Goal: Information Seeking & Learning: Learn about a topic

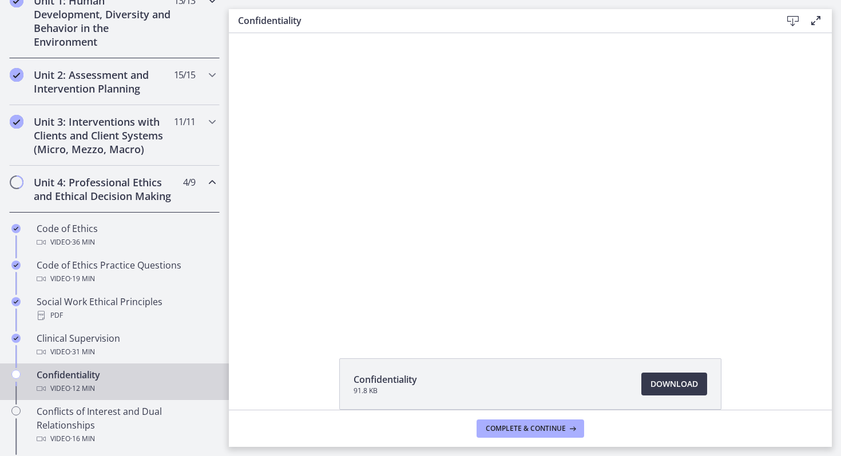
scroll to position [344, 0]
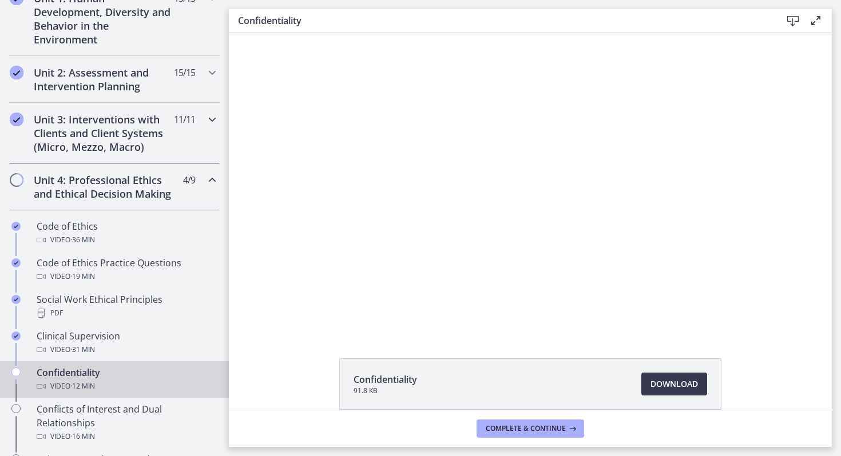
click at [105, 105] on div "Unit 3: Interventions with Clients and Client Systems (Micro, Mezzo, Macro) 11 …" at bounding box center [114, 133] width 210 height 61
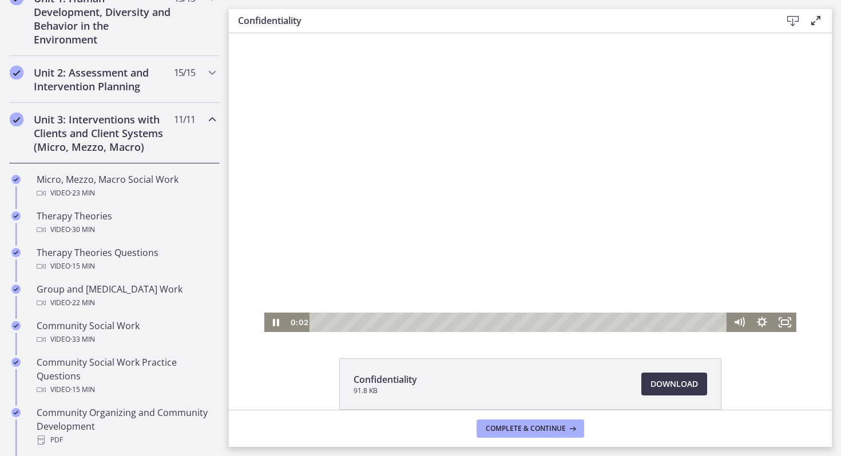
click at [363, 202] on div at bounding box center [530, 182] width 532 height 299
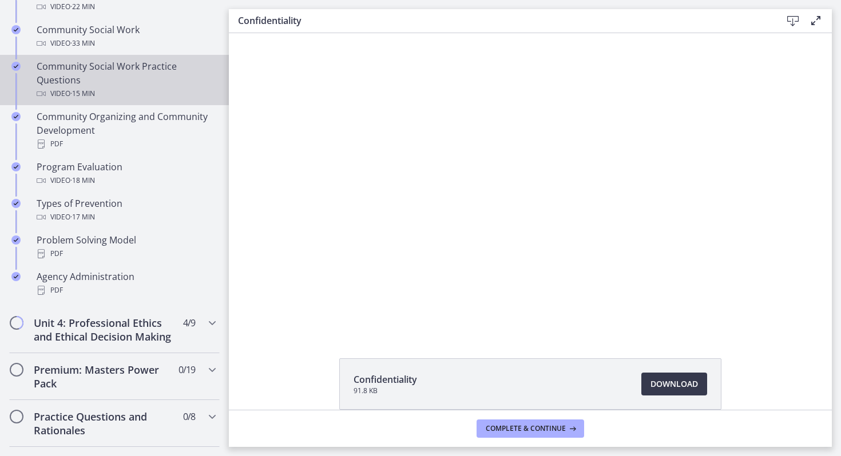
scroll to position [654, 0]
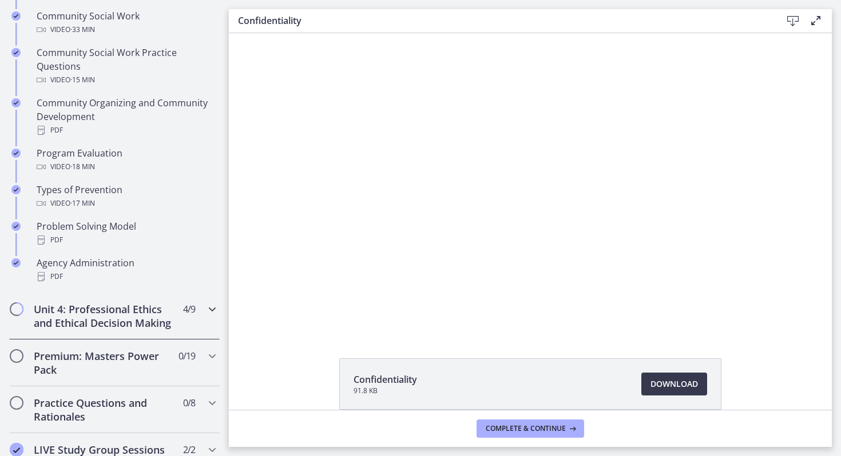
click at [131, 322] on h2 "Unit 4: Professional Ethics and Ethical Decision Making" at bounding box center [104, 316] width 140 height 27
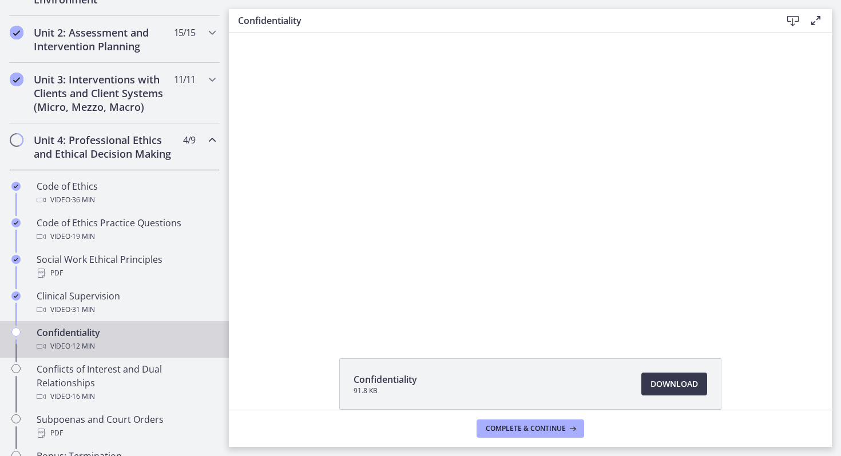
scroll to position [378, 0]
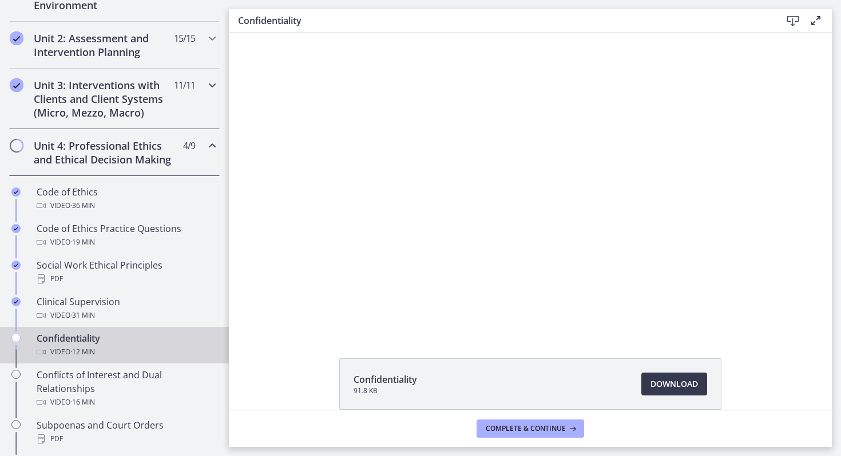
click at [85, 75] on div "Unit 3: Interventions with Clients and Client Systems (Micro, Mezzo, Macro) 11 …" at bounding box center [114, 99] width 210 height 61
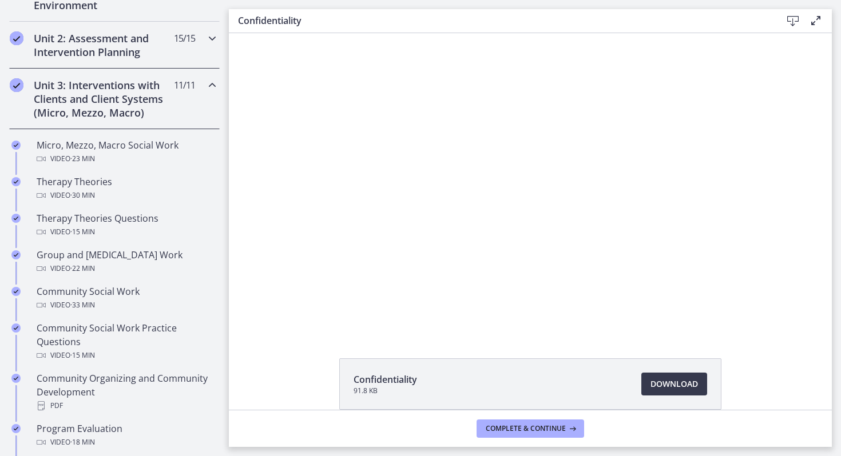
click at [84, 43] on h2 "Unit 2: Assessment and Intervention Planning" at bounding box center [104, 44] width 140 height 27
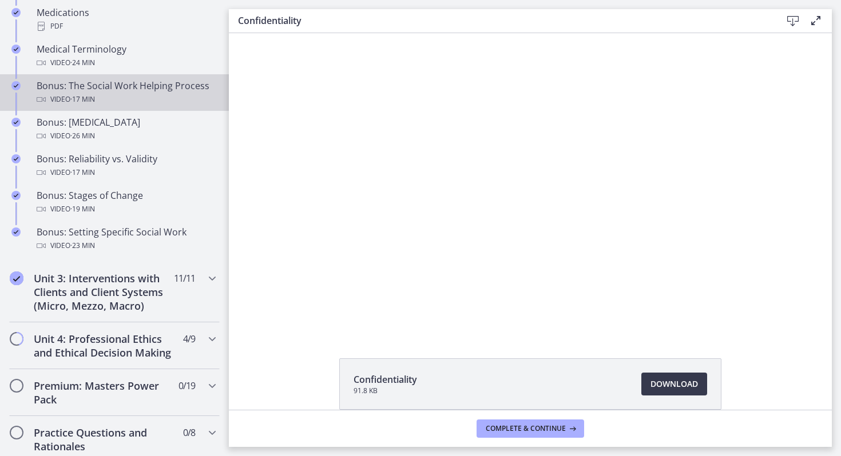
scroll to position [881, 0]
click at [146, 286] on h2 "Unit 3: Interventions with Clients and Client Systems (Micro, Mezzo, Macro)" at bounding box center [104, 291] width 140 height 41
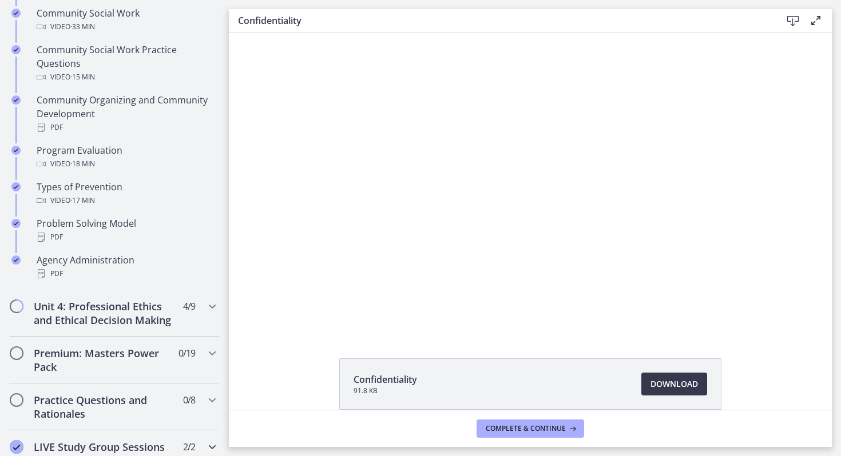
scroll to position [655, 0]
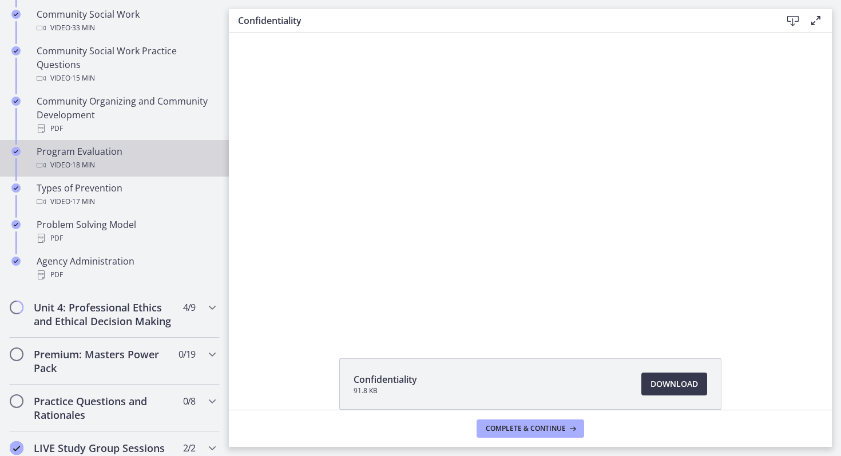
click at [95, 159] on span "· 18 min" at bounding box center [82, 165] width 25 height 14
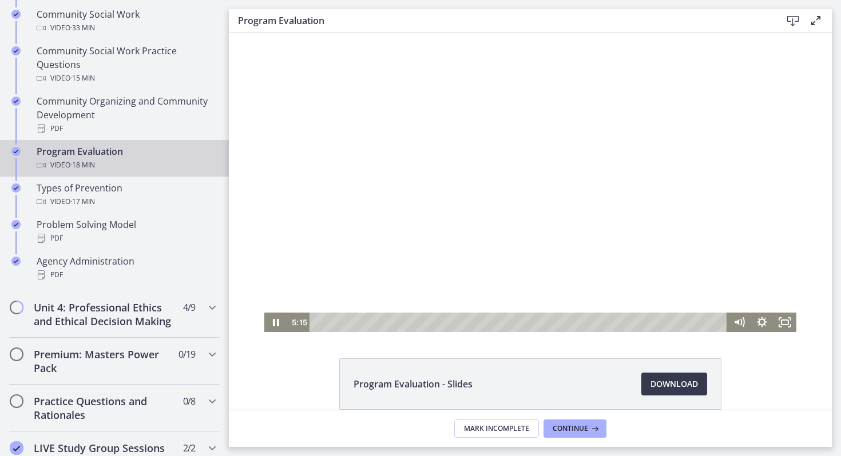
click at [433, 319] on div "Playbar" at bounding box center [519, 322] width 404 height 19
click at [349, 323] on div "1:27" at bounding box center [519, 322] width 404 height 19
click at [340, 323] on div "1:02" at bounding box center [519, 322] width 404 height 19
click at [434, 321] on div "5:16" at bounding box center [519, 322] width 404 height 19
click at [444, 323] on div "5:44" at bounding box center [519, 322] width 404 height 19
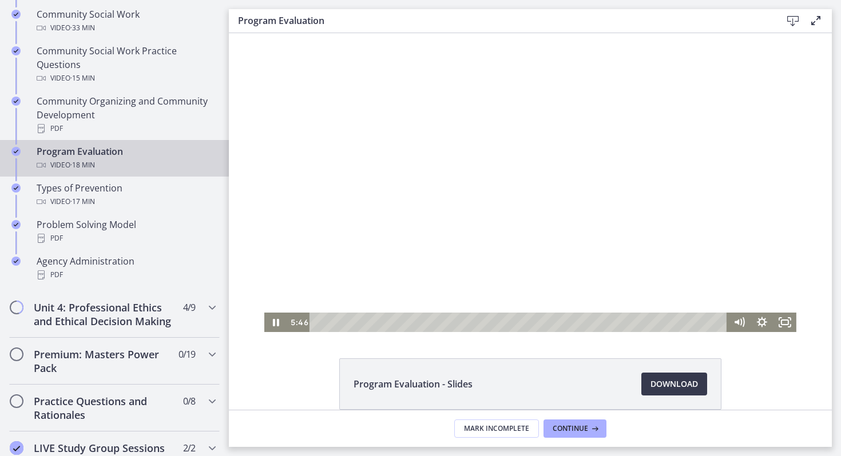
click at [360, 245] on div at bounding box center [530, 182] width 532 height 299
click at [340, 320] on div "1:00" at bounding box center [519, 322] width 404 height 19
click at [703, 321] on div "17:32" at bounding box center [519, 322] width 404 height 19
click at [692, 320] on div "17:02" at bounding box center [519, 322] width 404 height 19
click at [703, 320] on div "17:32" at bounding box center [519, 322] width 404 height 19
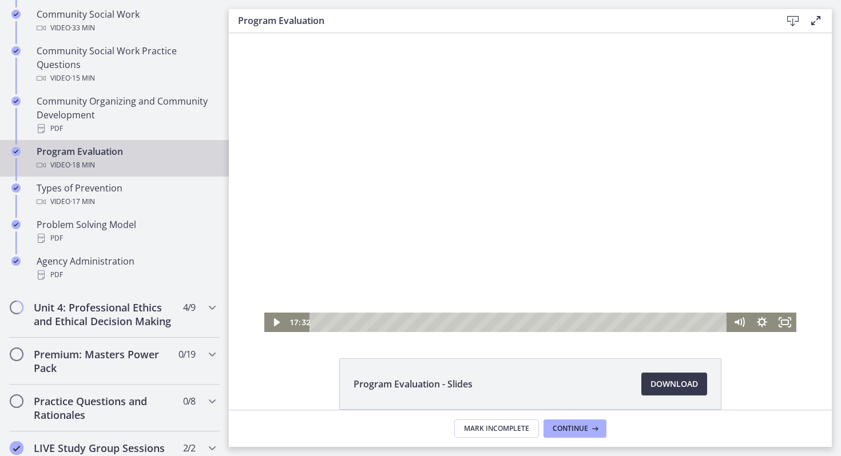
click at [528, 232] on div at bounding box center [530, 182] width 532 height 299
click at [528, 231] on div at bounding box center [530, 182] width 532 height 299
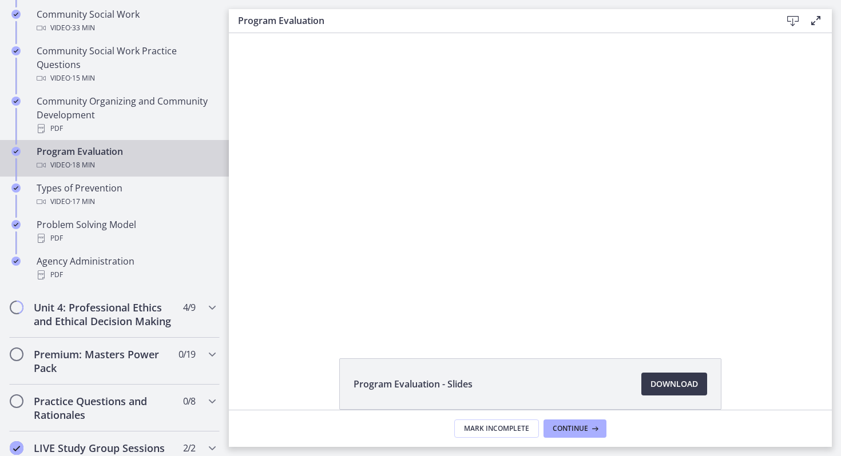
scroll to position [55, 0]
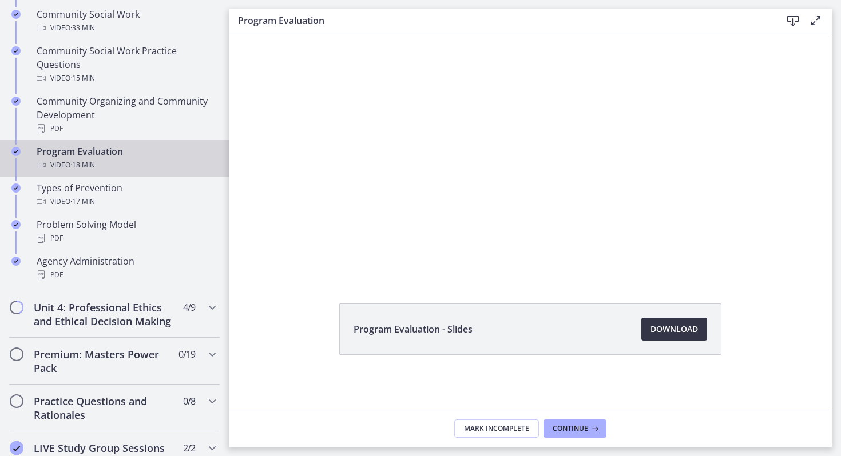
click at [655, 329] on span "Download Opens in a new window" at bounding box center [673, 330] width 47 height 14
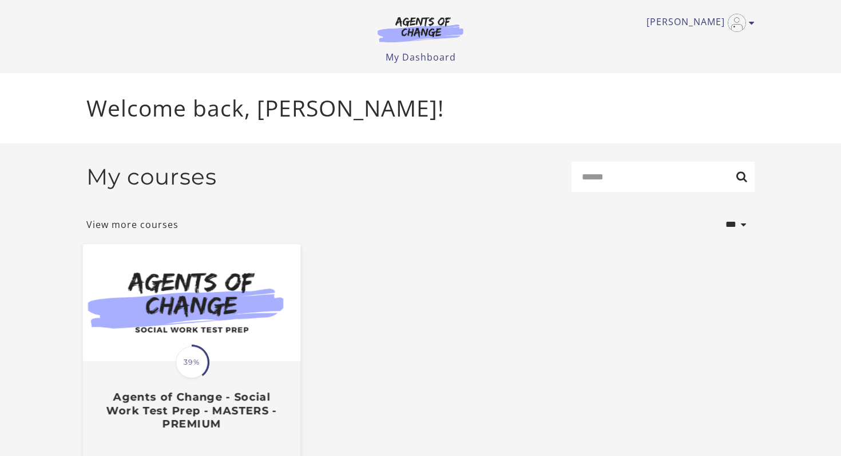
click at [200, 277] on img at bounding box center [191, 303] width 217 height 117
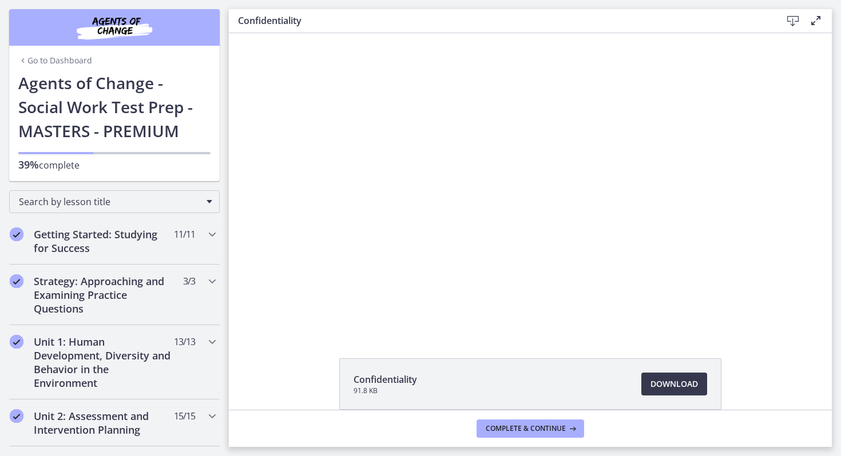
scroll to position [55, 0]
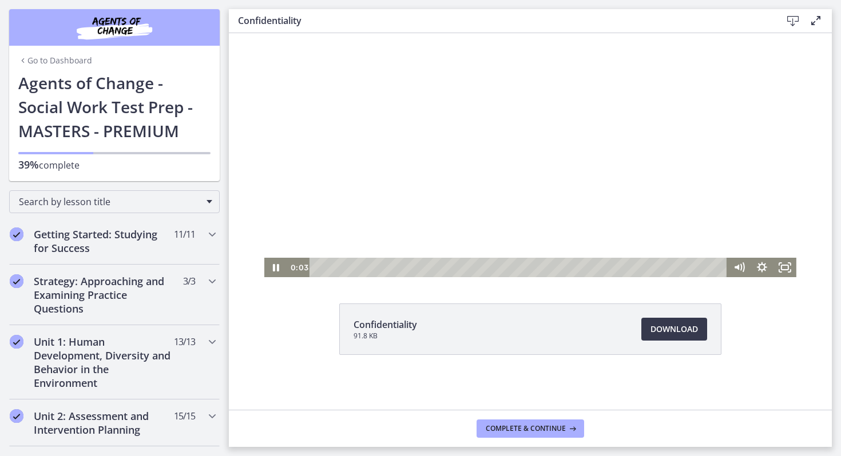
click at [410, 209] on div at bounding box center [530, 127] width 532 height 299
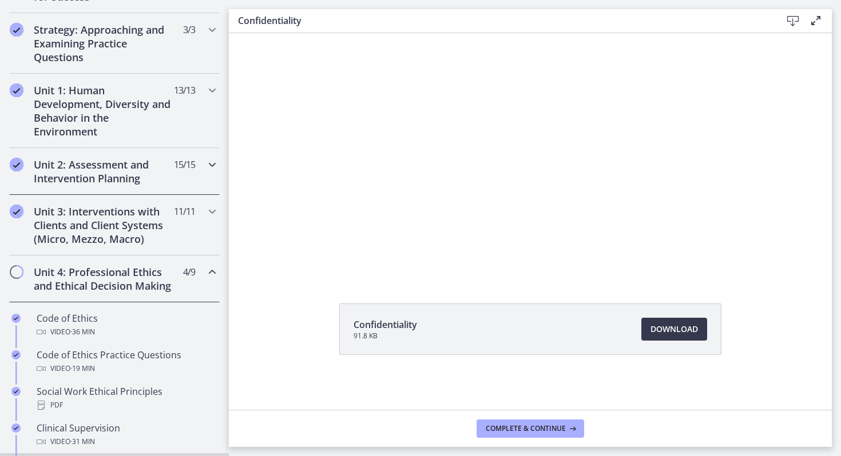
scroll to position [268, 0]
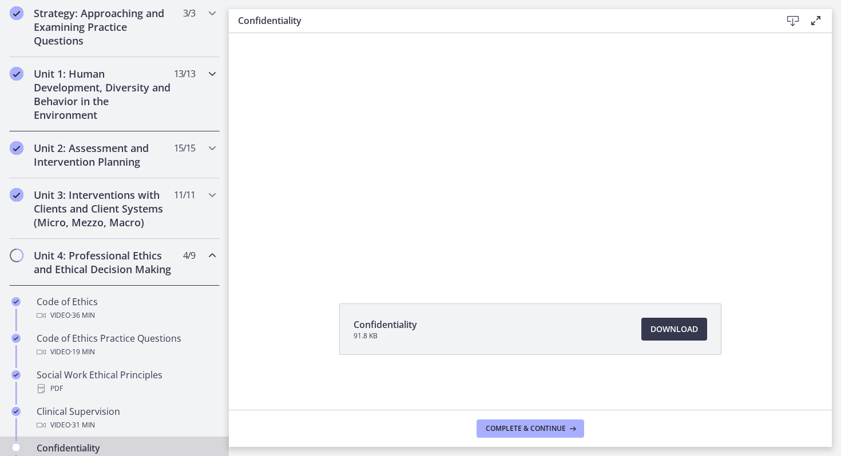
click at [133, 122] on div "Unit 1: Human Development, Diversity and Behavior in the Environment 13 / 13 Co…" at bounding box center [114, 94] width 210 height 74
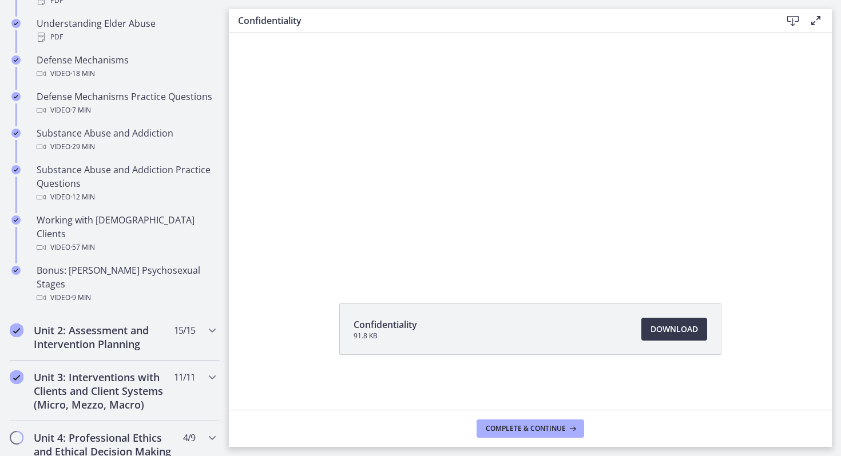
scroll to position [674, 0]
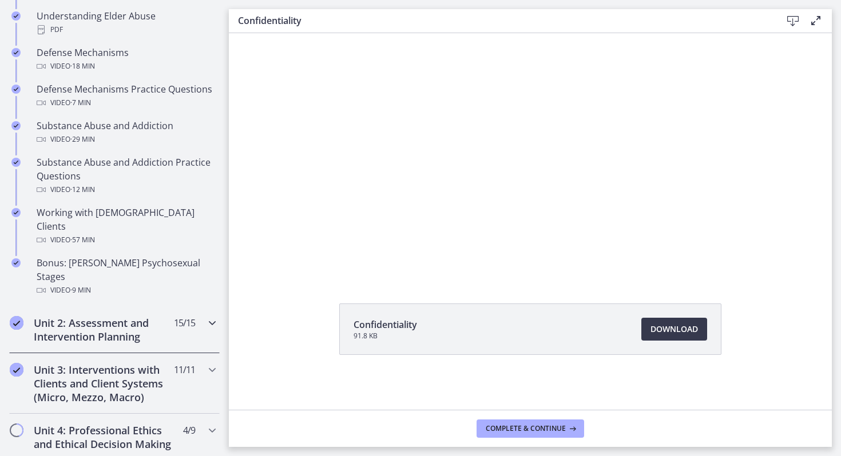
click at [116, 307] on div "Unit 2: Assessment and Intervention Planning 15 / 15 Completed" at bounding box center [114, 330] width 210 height 47
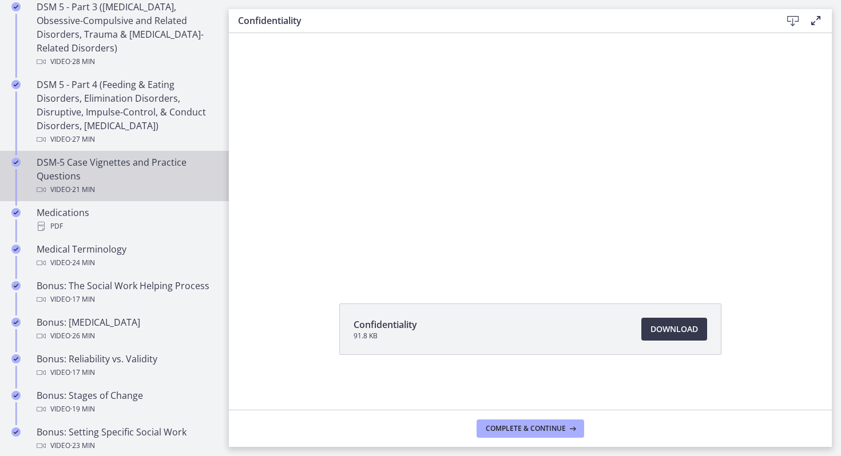
scroll to position [681, 0]
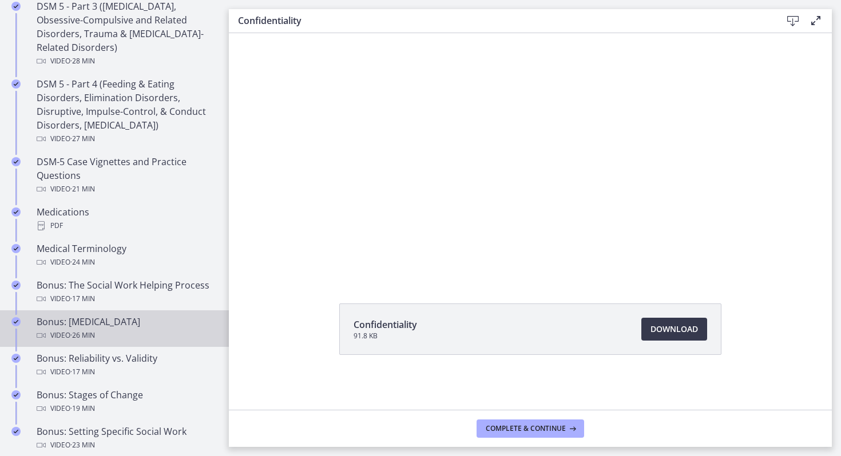
click at [126, 344] on link "Bonus: Personality Disorders Video · 26 min" at bounding box center [114, 329] width 229 height 37
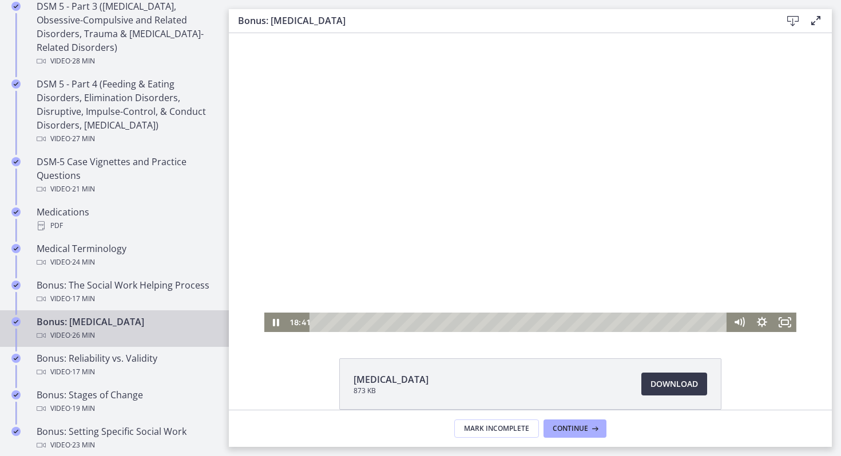
click at [513, 230] on div at bounding box center [530, 182] width 532 height 299
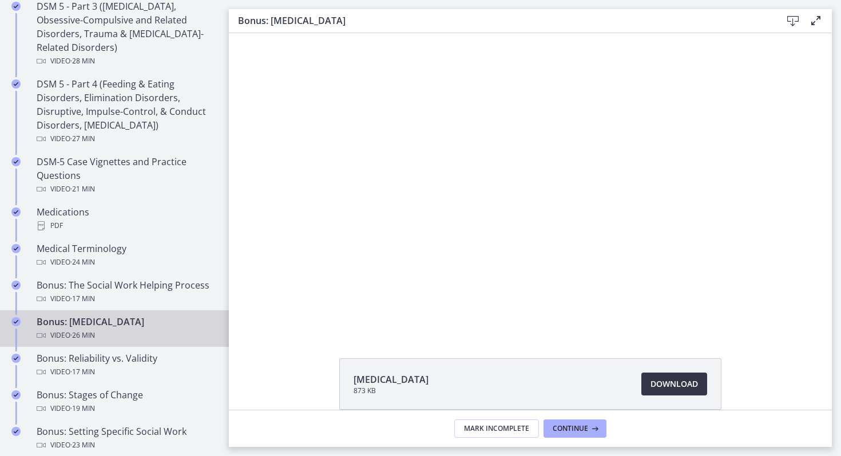
click at [653, 382] on span "Download Opens in a new window" at bounding box center [673, 385] width 47 height 14
